Goal: Task Accomplishment & Management: Complete application form

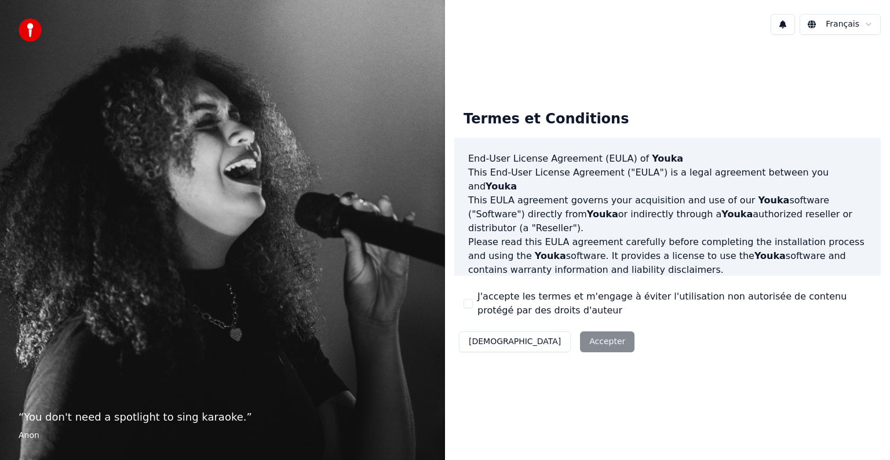
click at [538, 347] on div "Décliner Accepter" at bounding box center [546, 342] width 185 height 30
click at [543, 338] on div "Décliner Accepter" at bounding box center [546, 342] width 185 height 30
click at [546, 346] on div "Décliner Accepter" at bounding box center [546, 342] width 185 height 30
click at [485, 339] on button "[DEMOGRAPHIC_DATA]" at bounding box center [515, 342] width 112 height 21
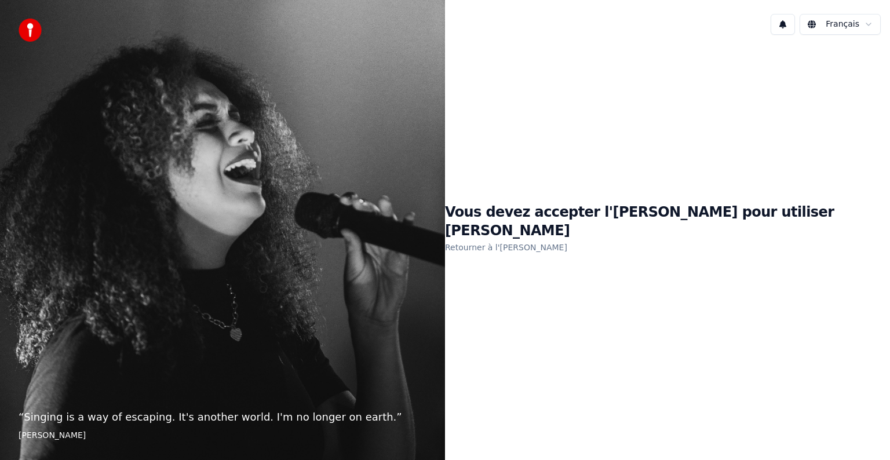
click at [554, 238] on link "Retourner à l'[PERSON_NAME]" at bounding box center [506, 247] width 122 height 19
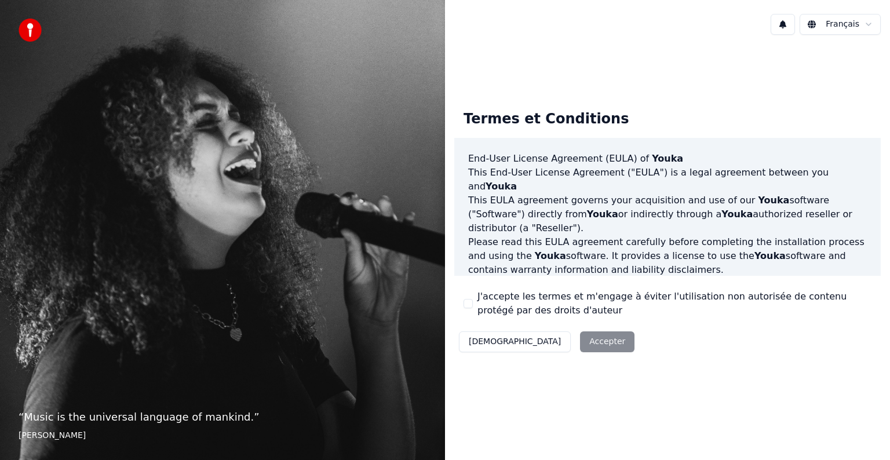
click at [537, 341] on div "Décliner Accepter" at bounding box center [546, 342] width 185 height 30
click at [563, 340] on div "Décliner Accepter" at bounding box center [546, 342] width 185 height 30
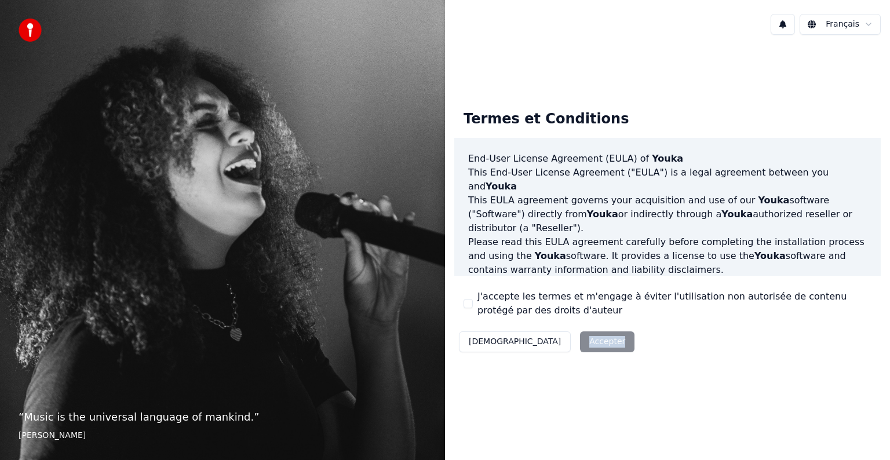
click at [571, 325] on div "Termes et Conditions End-User License Agreement ([PERSON_NAME]) of Youka This E…" at bounding box center [667, 229] width 427 height 256
click at [535, 342] on div "Décliner Accepter" at bounding box center [546, 342] width 185 height 30
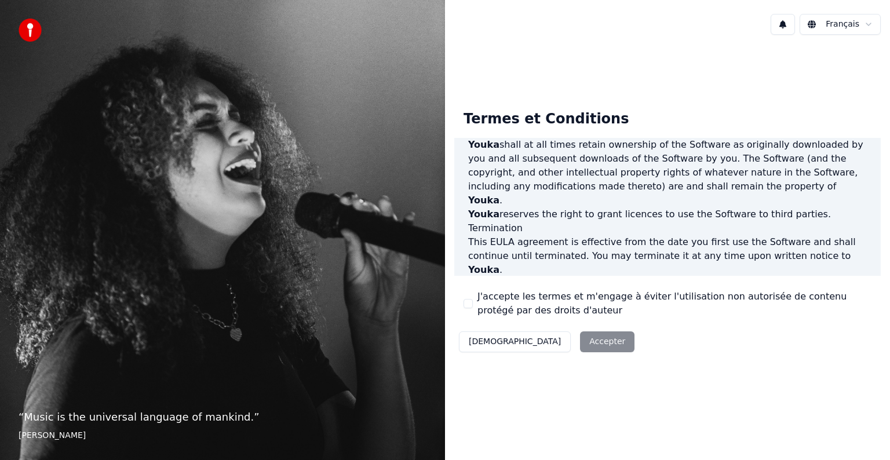
scroll to position [627, 0]
click at [552, 341] on div "Décliner Accepter" at bounding box center [546, 342] width 185 height 30
click at [469, 301] on button "J'accepte les termes et m'engage à éviter l'utilisation non autorisée de conten…" at bounding box center [468, 303] width 9 height 9
click at [580, 344] on button "Accepter" at bounding box center [607, 342] width 54 height 21
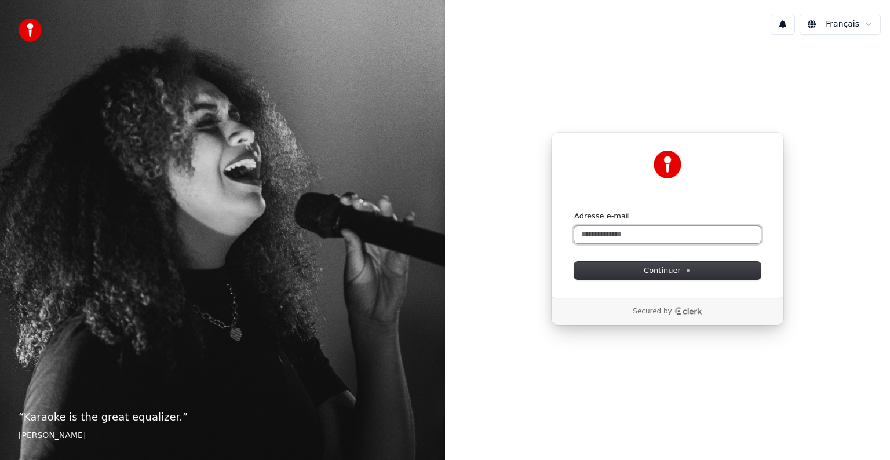
click at [597, 230] on input "Adresse e-mail" at bounding box center [668, 234] width 187 height 17
type input "*"
click at [652, 269] on span "Continuer" at bounding box center [668, 271] width 48 height 10
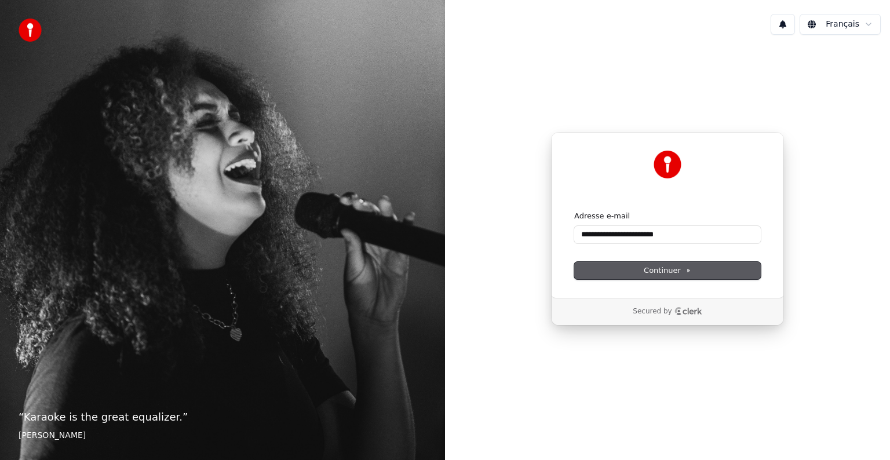
type input "**********"
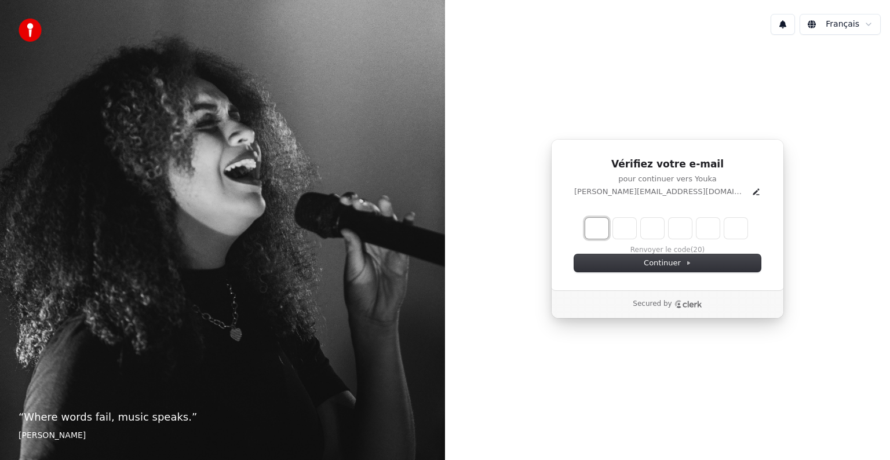
type input "*"
type input "**"
type input "*"
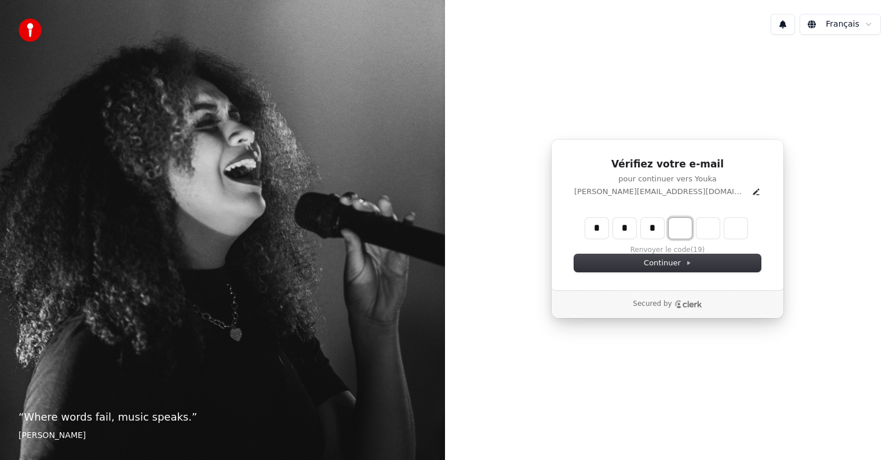
type input "***"
type input "*"
type input "****"
type input "*"
type input "******"
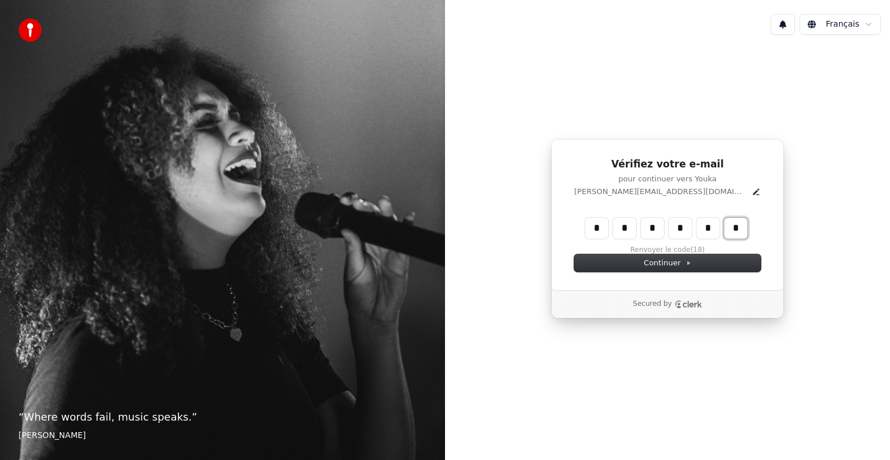
type input "*"
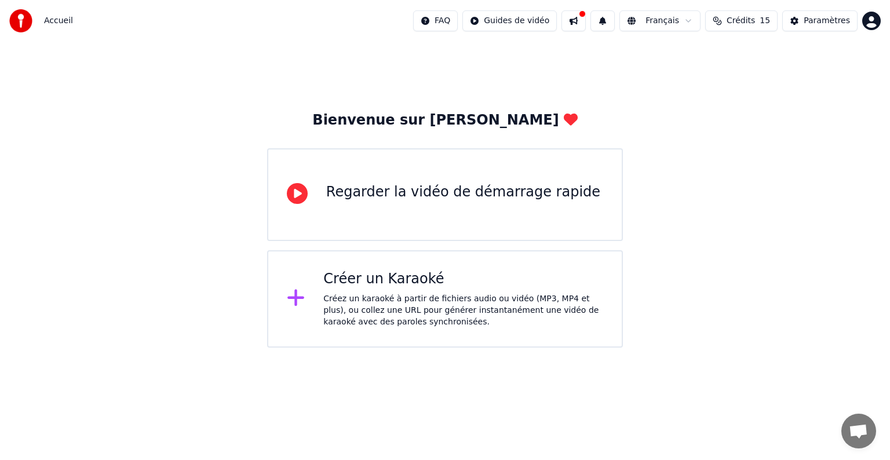
click at [426, 190] on div "Regarder la vidéo de démarrage rapide" at bounding box center [463, 192] width 274 height 19
